Goal: Task Accomplishment & Management: Use online tool/utility

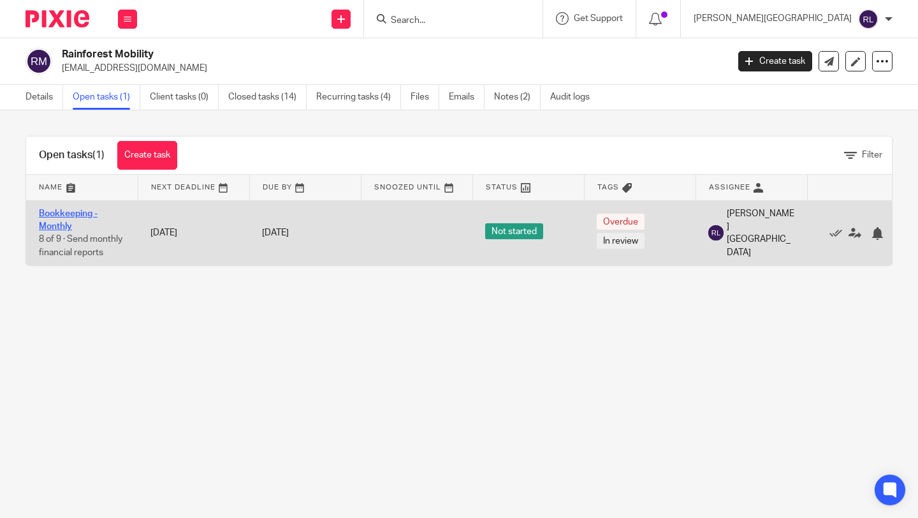
click at [83, 211] on link "Bookkeeping - Monthly" at bounding box center [68, 220] width 59 height 22
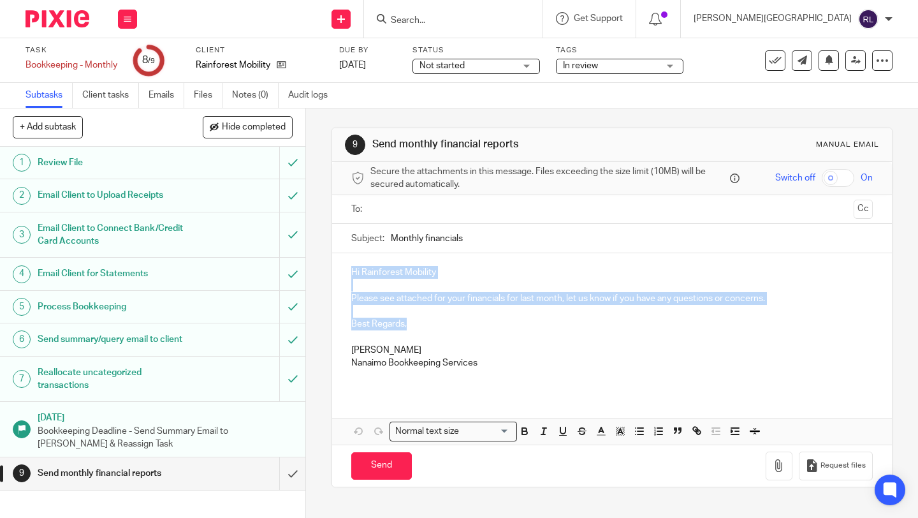
drag, startPoint x: 422, startPoint y: 321, endPoint x: 347, endPoint y: 272, distance: 89.6
click at [347, 272] on div "Hi Rainforest Mobility Please see attached for your financials for last month, …" at bounding box center [612, 322] width 560 height 138
copy div "Hi Rainforest Mobility Please see attached for your financials for last month, …"
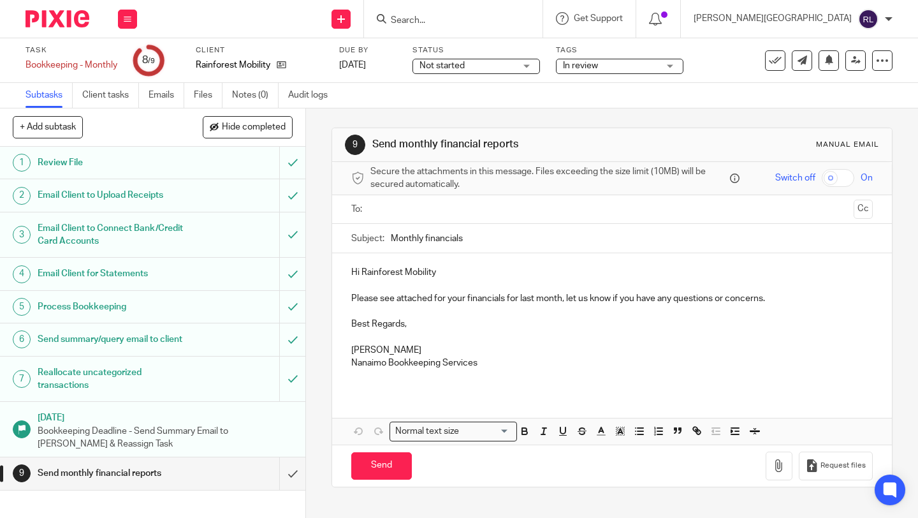
click at [444, 203] on input "text" at bounding box center [612, 209] width 474 height 15
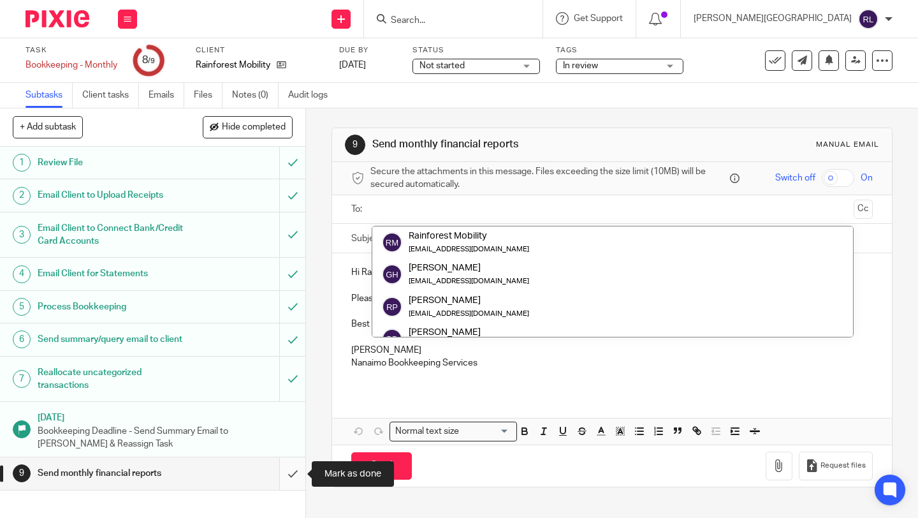
click at [291, 469] on input "submit" at bounding box center [152, 473] width 305 height 32
